Goal: Task Accomplishment & Management: Manage account settings

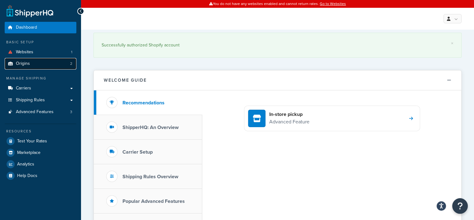
click at [27, 64] on span "Origins" at bounding box center [23, 63] width 14 height 5
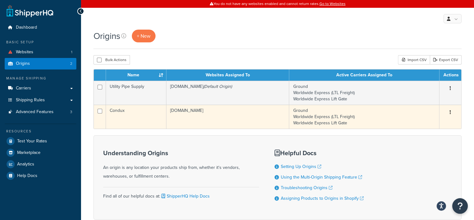
click at [449, 113] on button "button" at bounding box center [450, 112] width 9 height 10
click at [430, 123] on link "Edit" at bounding box center [429, 124] width 49 height 13
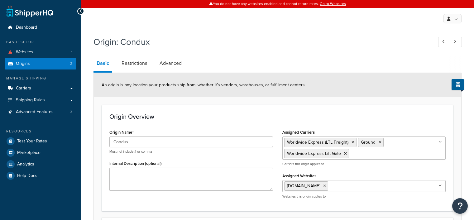
select select "23"
click at [32, 63] on link "Origins 2" at bounding box center [41, 64] width 72 height 12
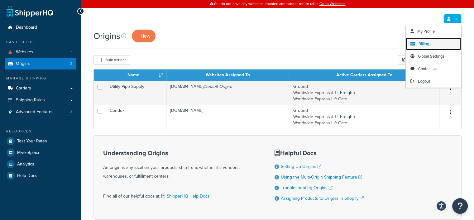
click at [423, 43] on span "Billing" at bounding box center [423, 44] width 11 height 6
